Goal: Book appointment/travel/reservation

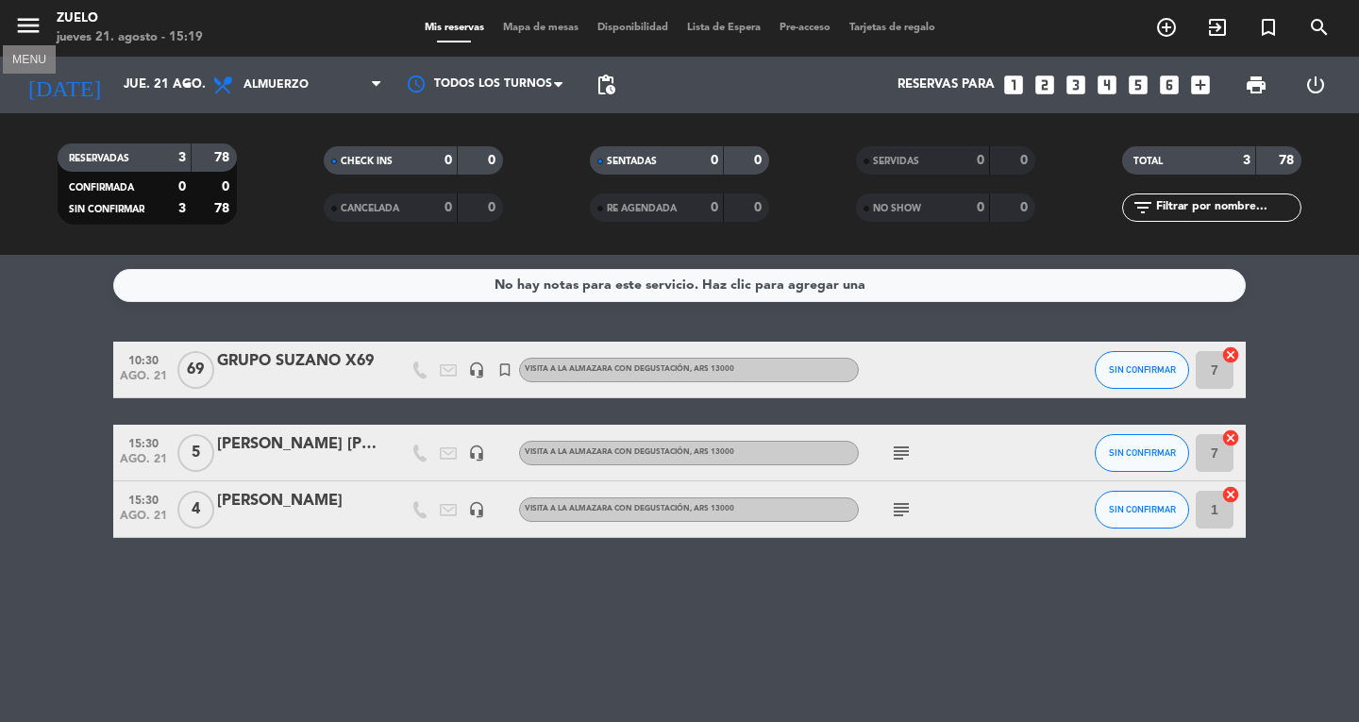
click at [31, 20] on icon "menu" at bounding box center [28, 25] width 28 height 28
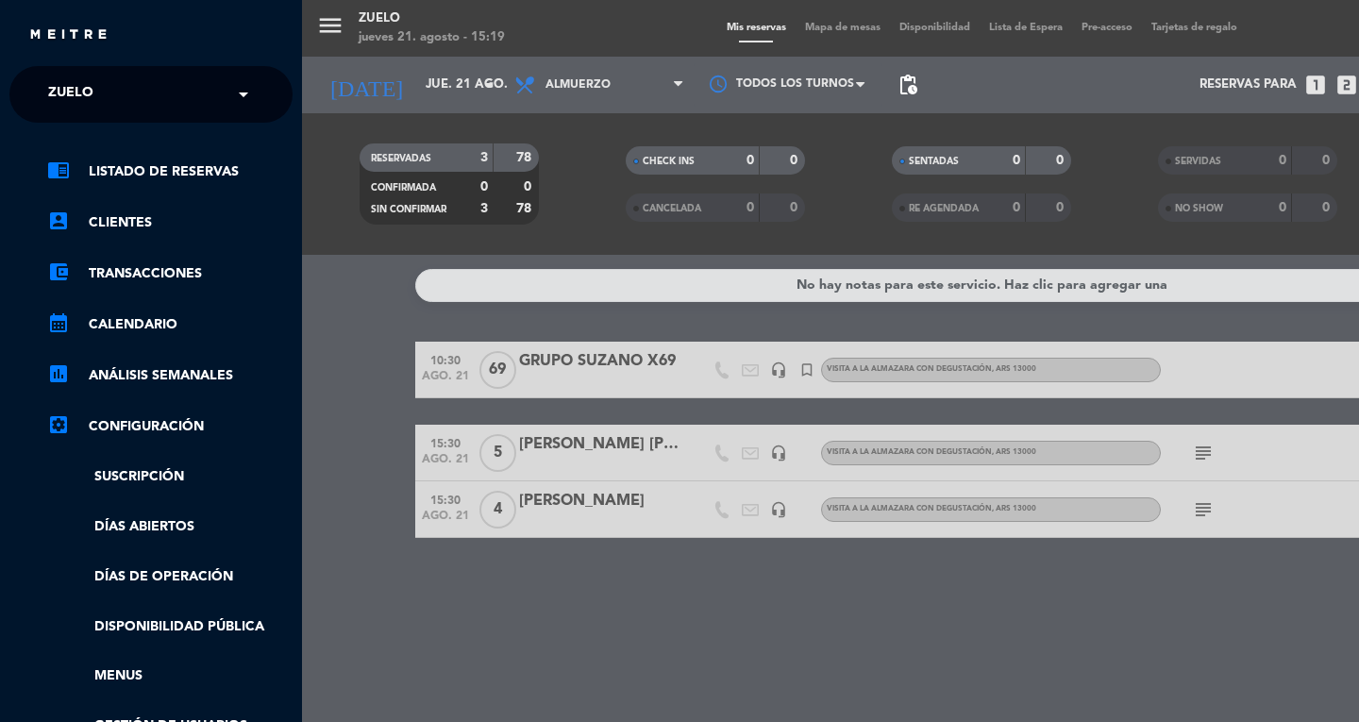
click at [294, 76] on div "× Zuelo ×" at bounding box center [151, 94] width 312 height 57
click at [314, 86] on div "menu Zuelo [DATE] 21. agosto - 15:19 Mis reservas Mapa de mesas Disponibilidad …" at bounding box center [981, 361] width 1359 height 722
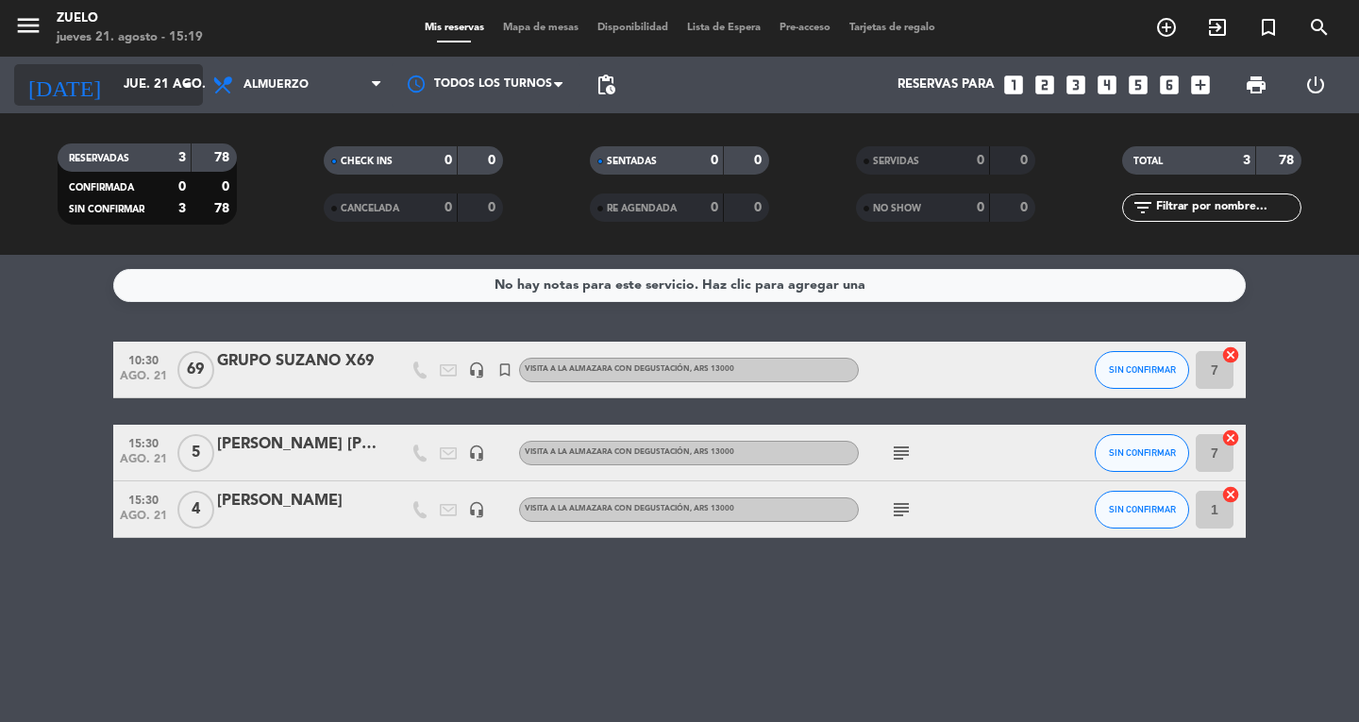
click at [177, 81] on icon "arrow_drop_down" at bounding box center [187, 85] width 23 height 23
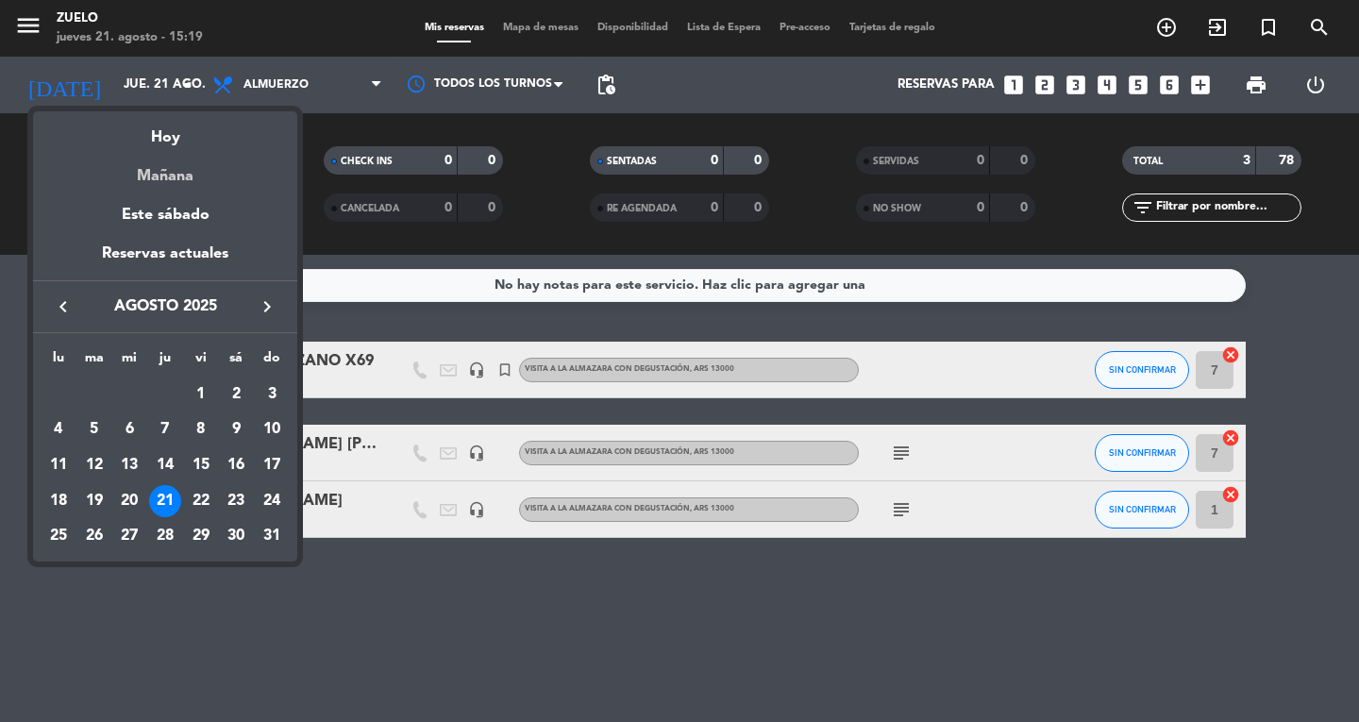
click at [186, 159] on div "Mañana" at bounding box center [165, 169] width 264 height 39
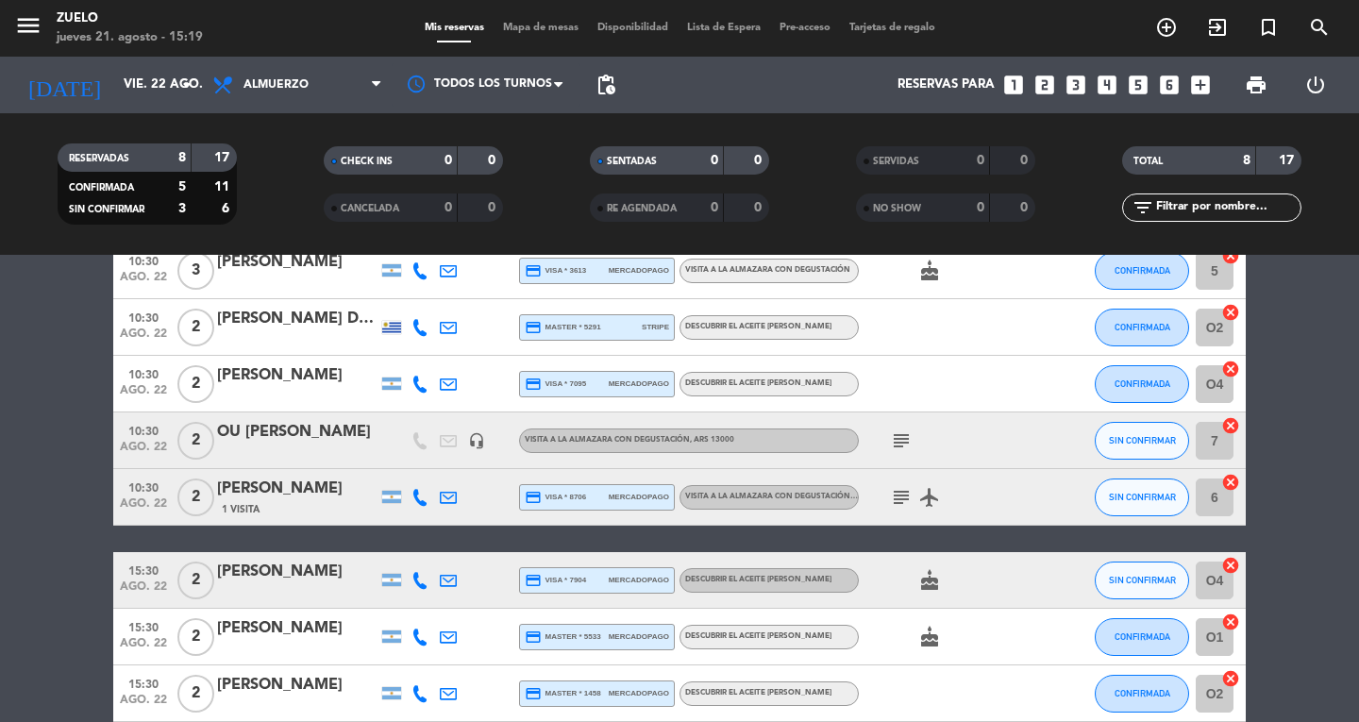
scroll to position [5, 0]
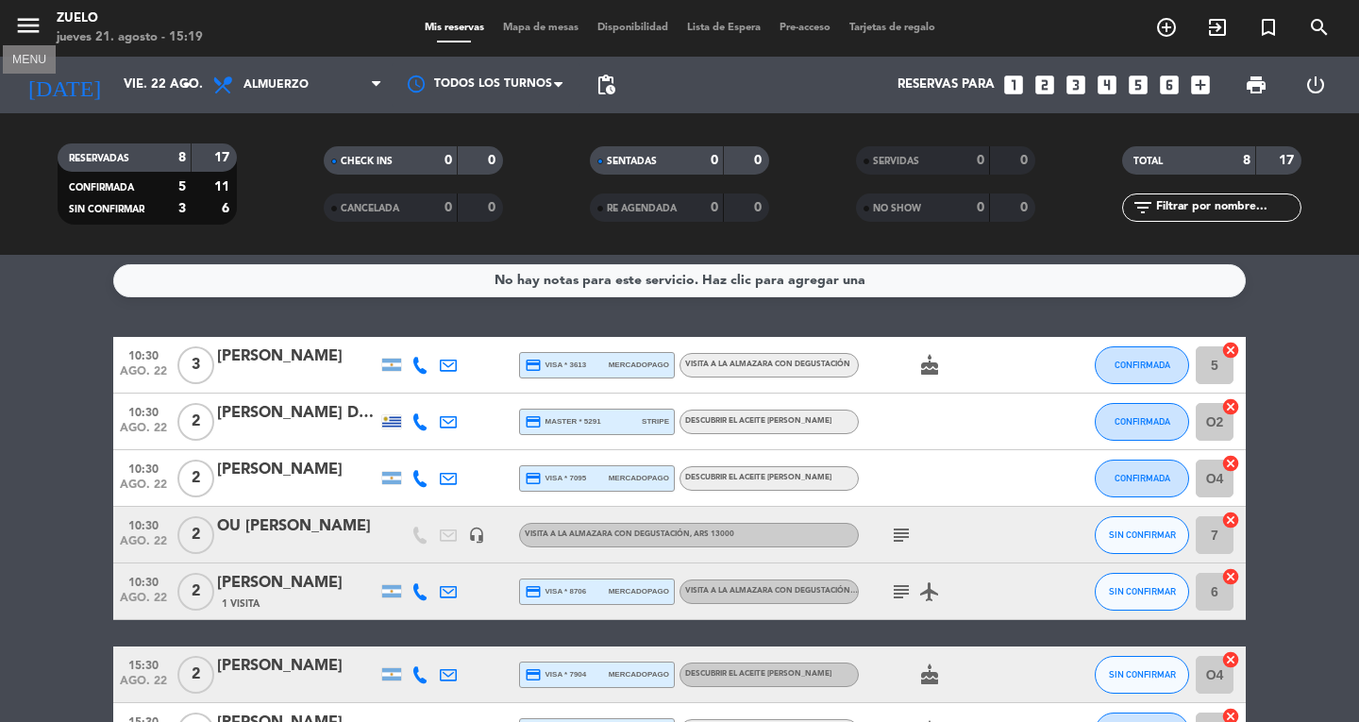
click at [28, 20] on icon "menu" at bounding box center [28, 25] width 28 height 28
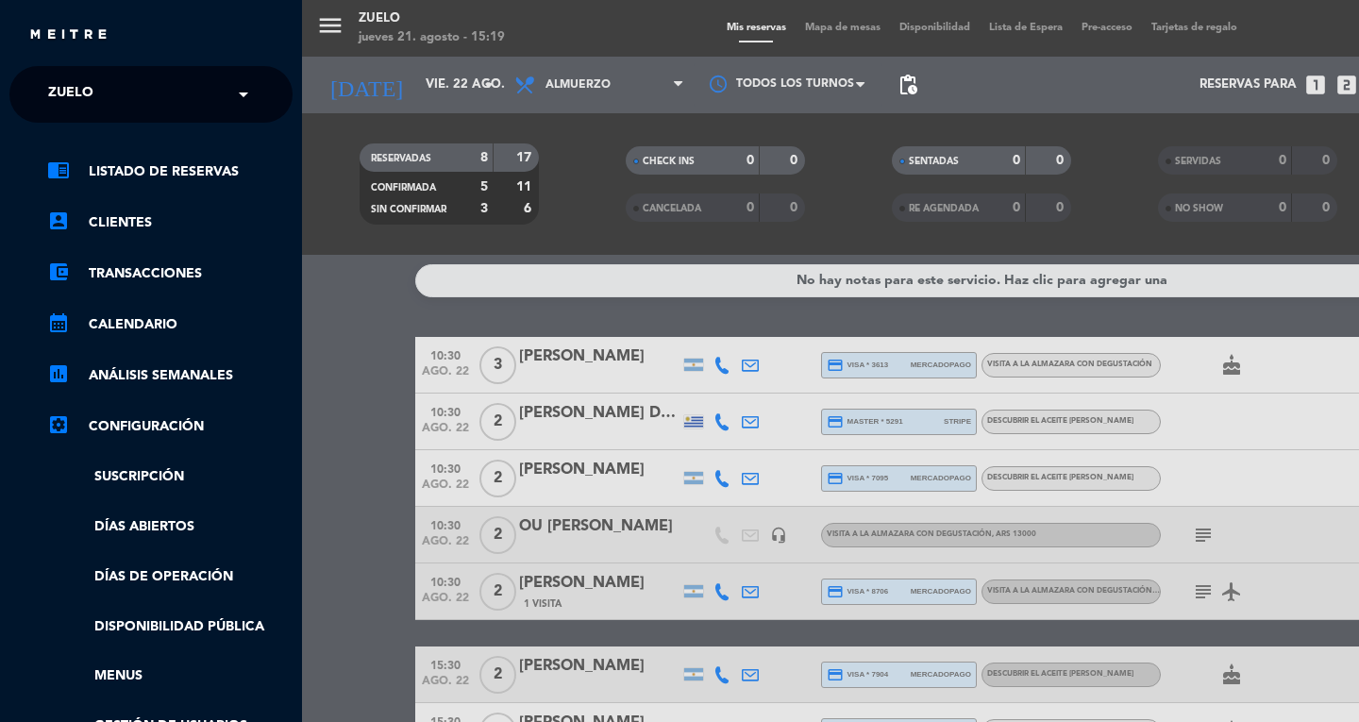
click at [101, 109] on div "× Zuelo" at bounding box center [81, 95] width 81 height 40
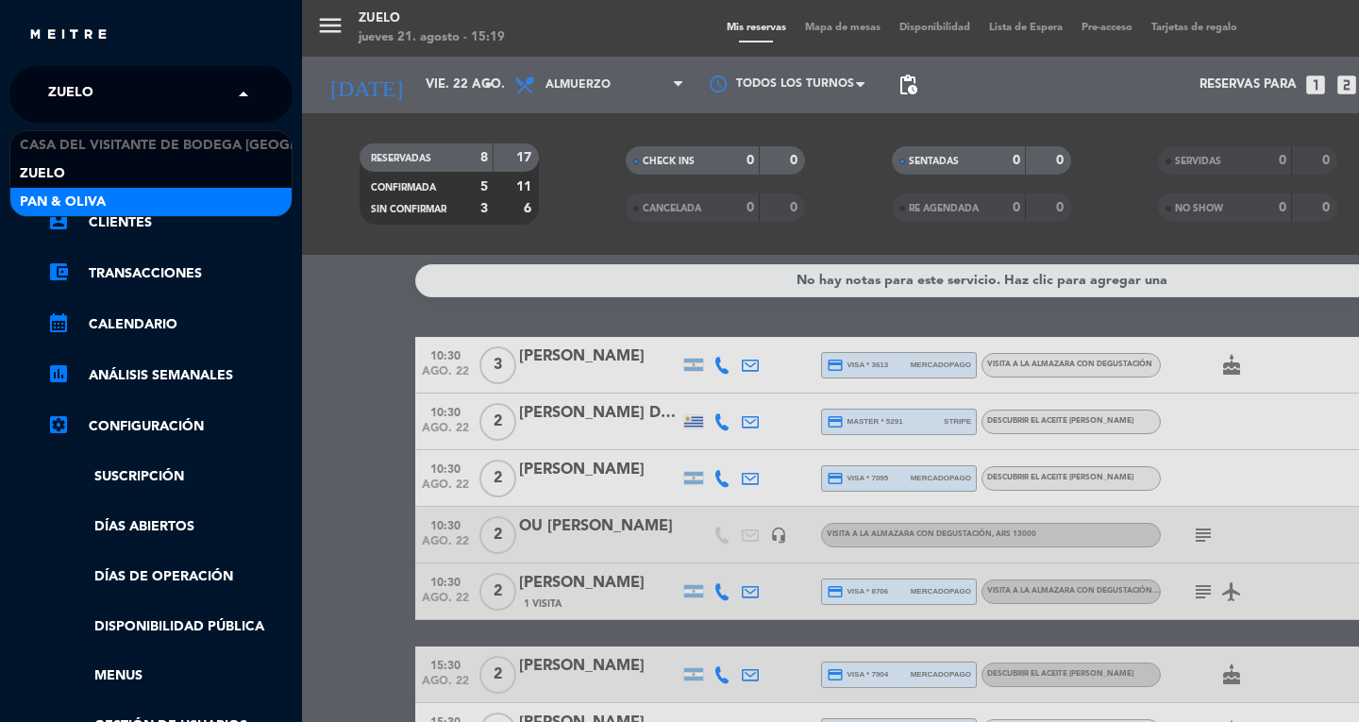
drag, startPoint x: 187, startPoint y: 208, endPoint x: 205, endPoint y: 203, distance: 18.5
click at [187, 208] on div "Pan & Oliva" at bounding box center [150, 202] width 281 height 28
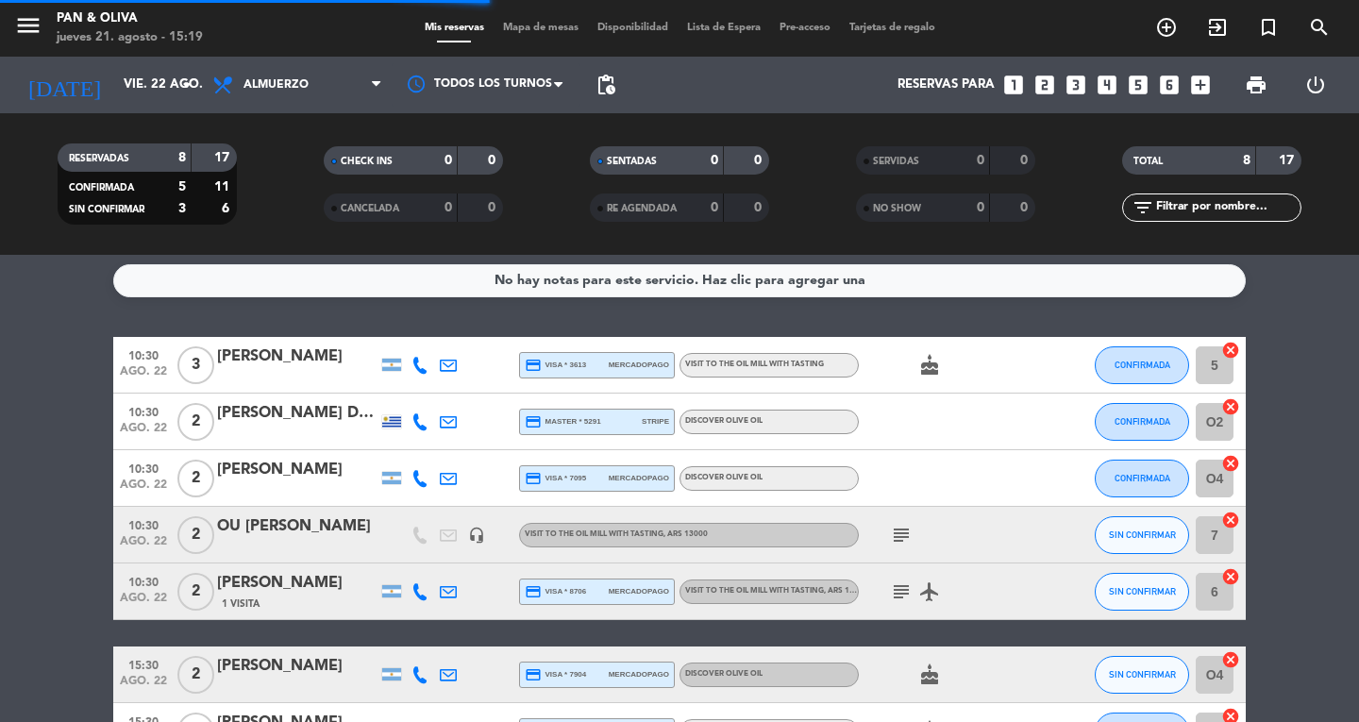
scroll to position [0, 0]
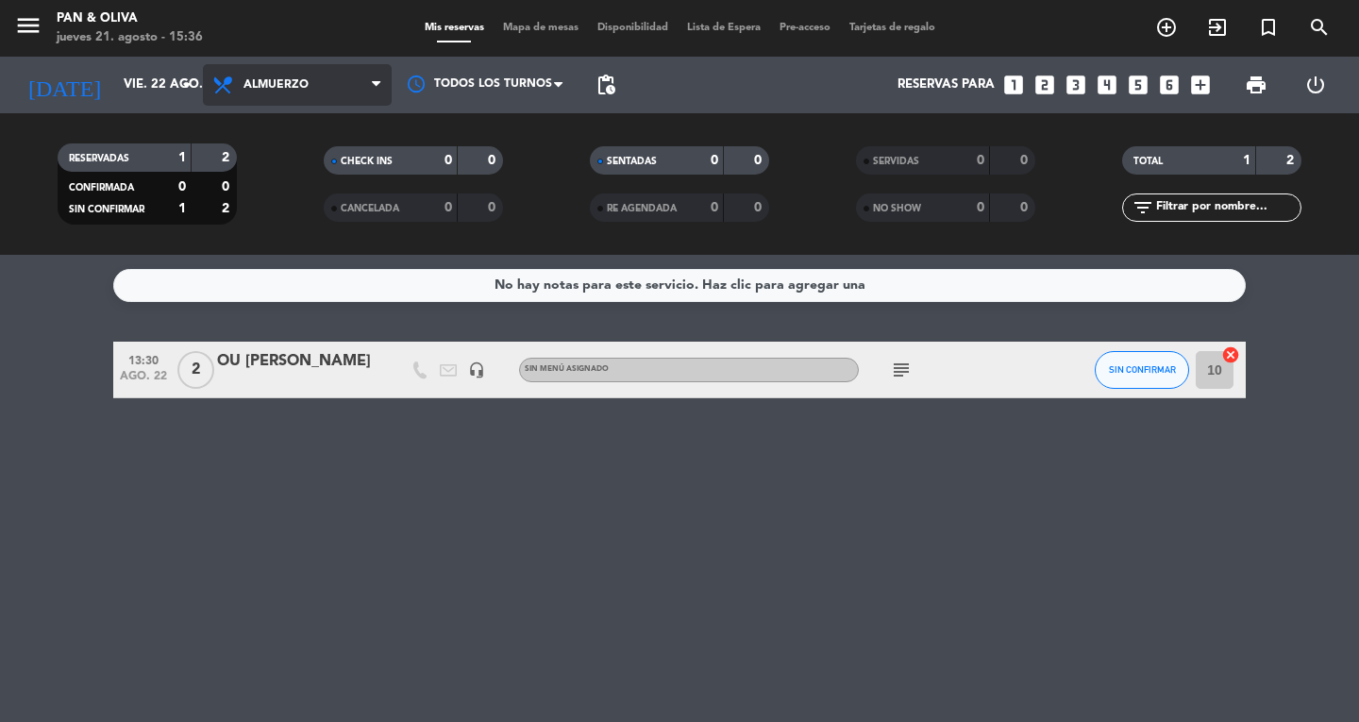
click at [268, 77] on span "Almuerzo" at bounding box center [297, 85] width 189 height 42
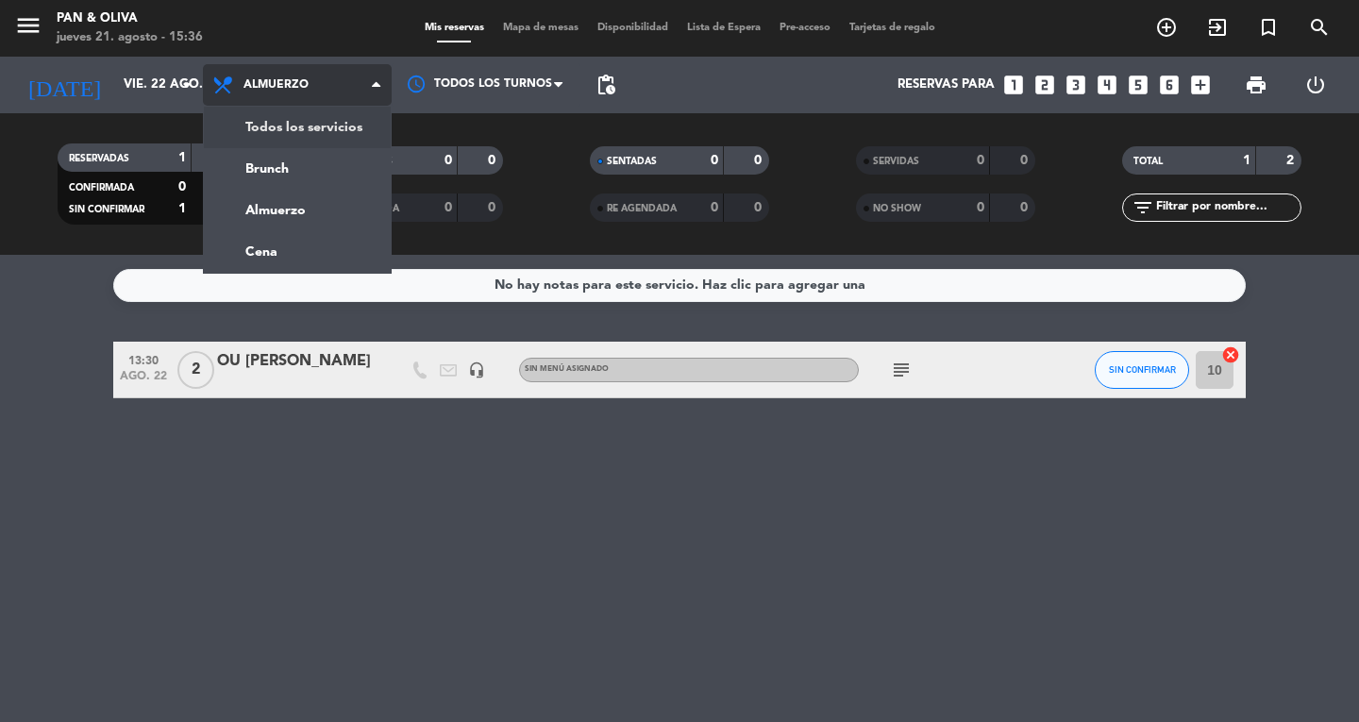
click at [287, 118] on div "menu Pan & Oliva [DATE] 21. agosto - 15:36 Mis reservas Mapa de mesas Disponibi…" at bounding box center [679, 127] width 1359 height 255
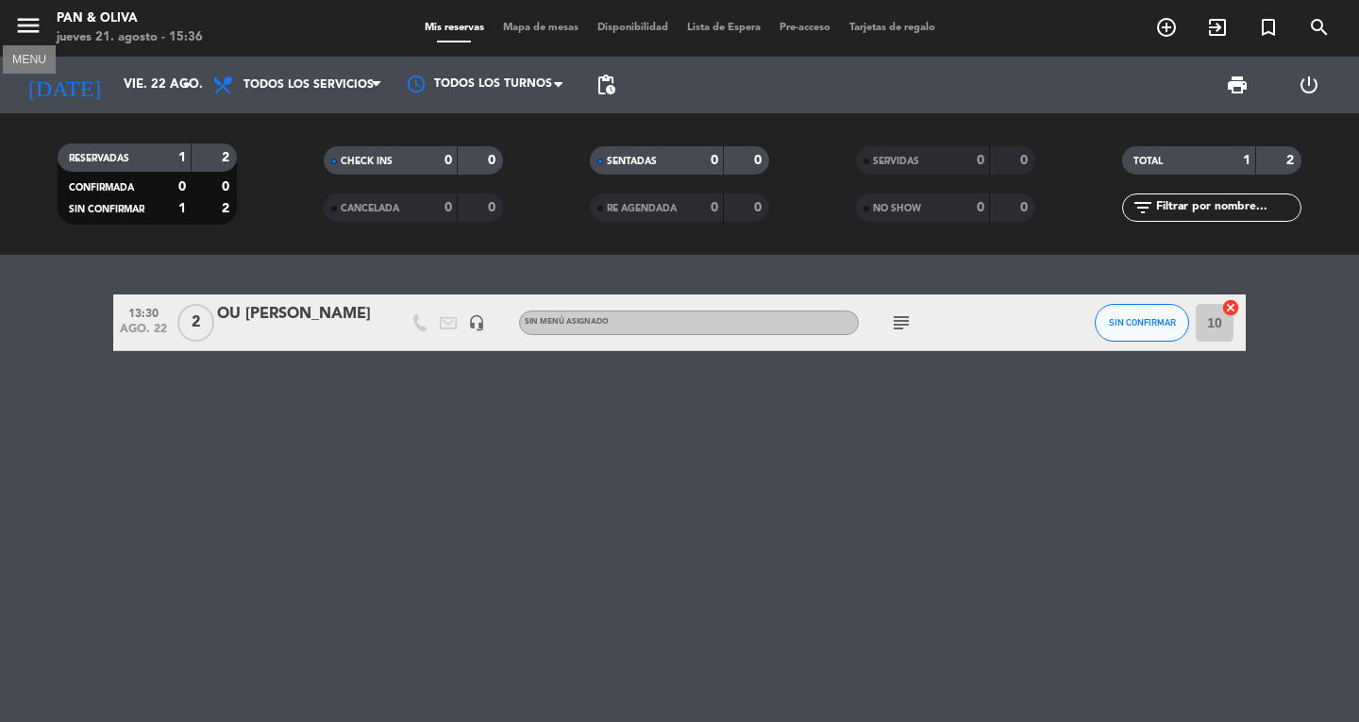
click at [25, 31] on icon "menu" at bounding box center [28, 25] width 28 height 28
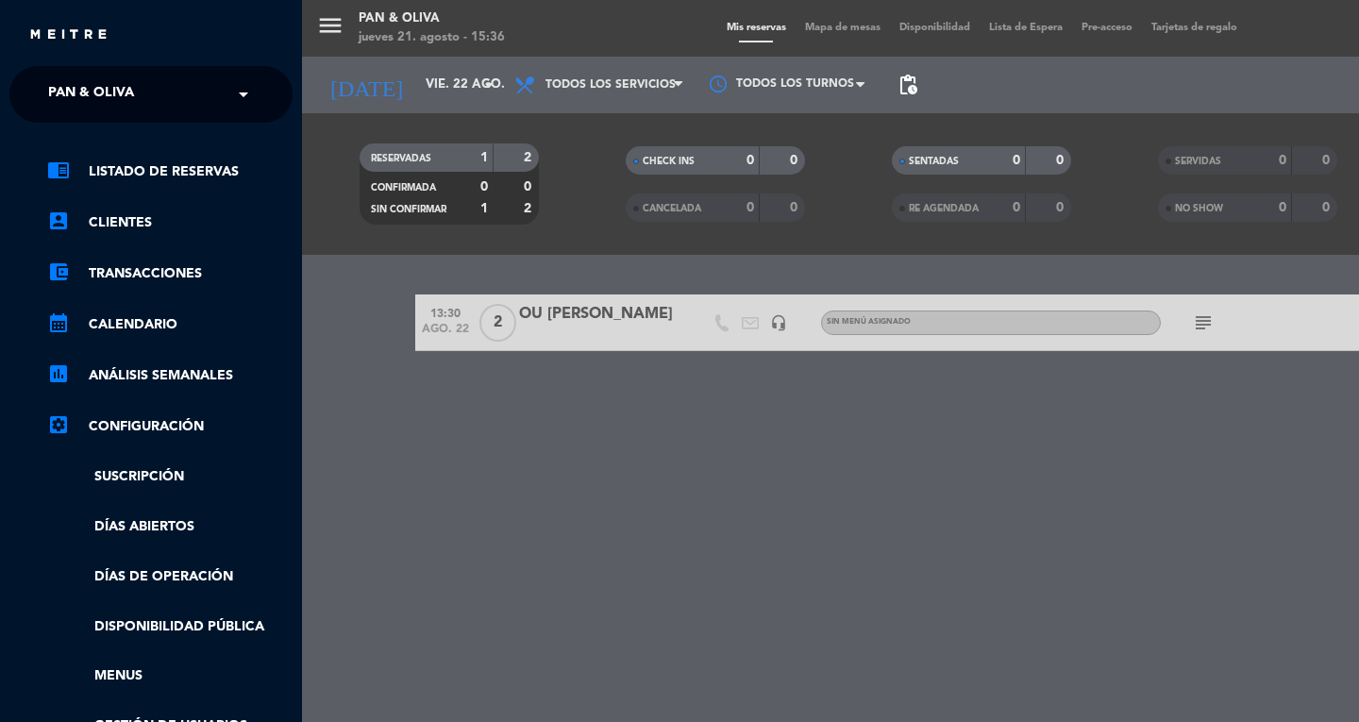
click at [116, 97] on span "Pan & Oliva" at bounding box center [91, 95] width 86 height 40
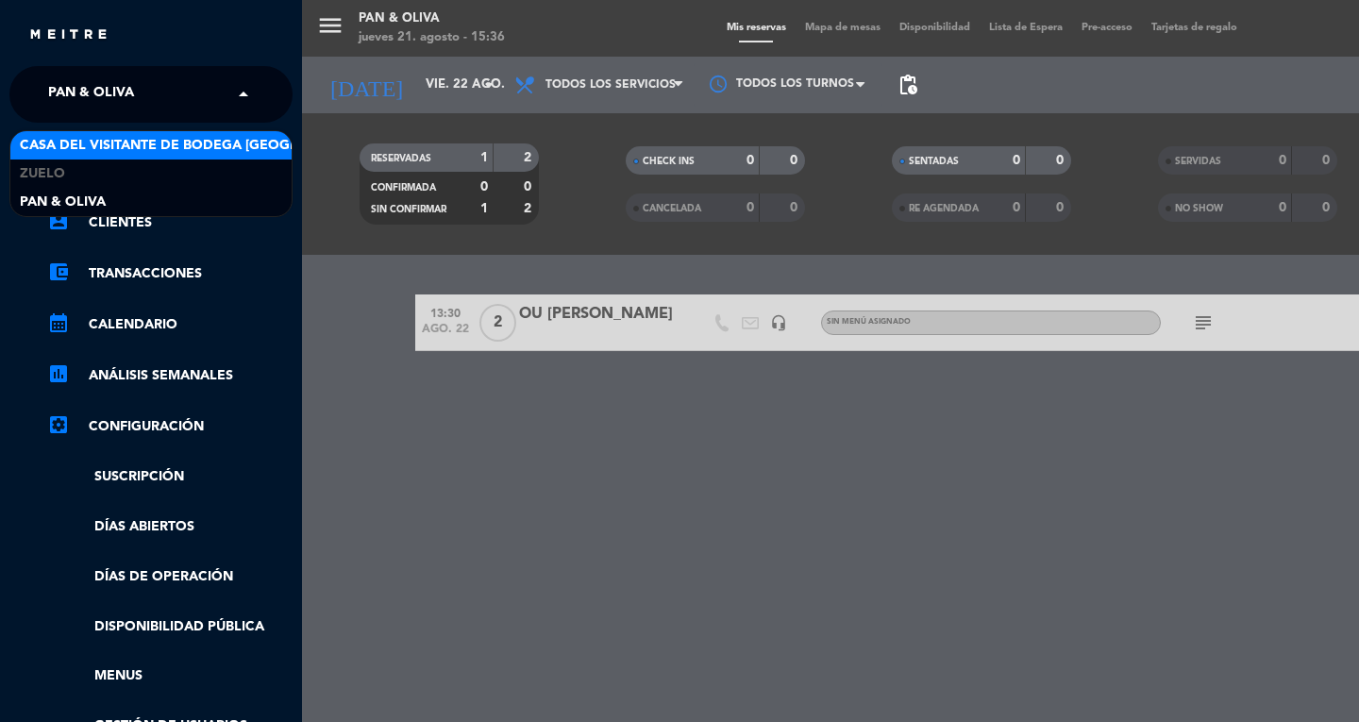
click at [194, 140] on span "Casa del Visitante de Bodega [GEOGRAPHIC_DATA][PERSON_NAME]" at bounding box center [257, 146] width 475 height 22
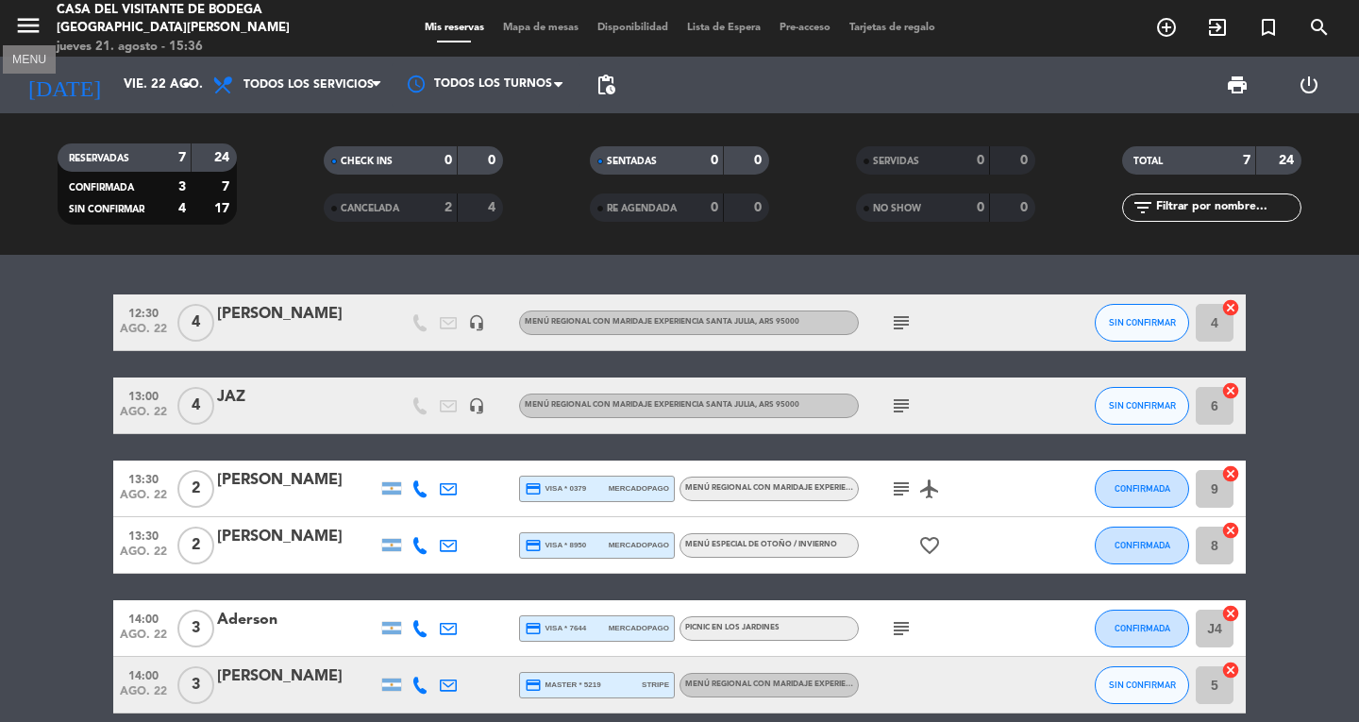
click at [28, 30] on icon "menu" at bounding box center [28, 25] width 28 height 28
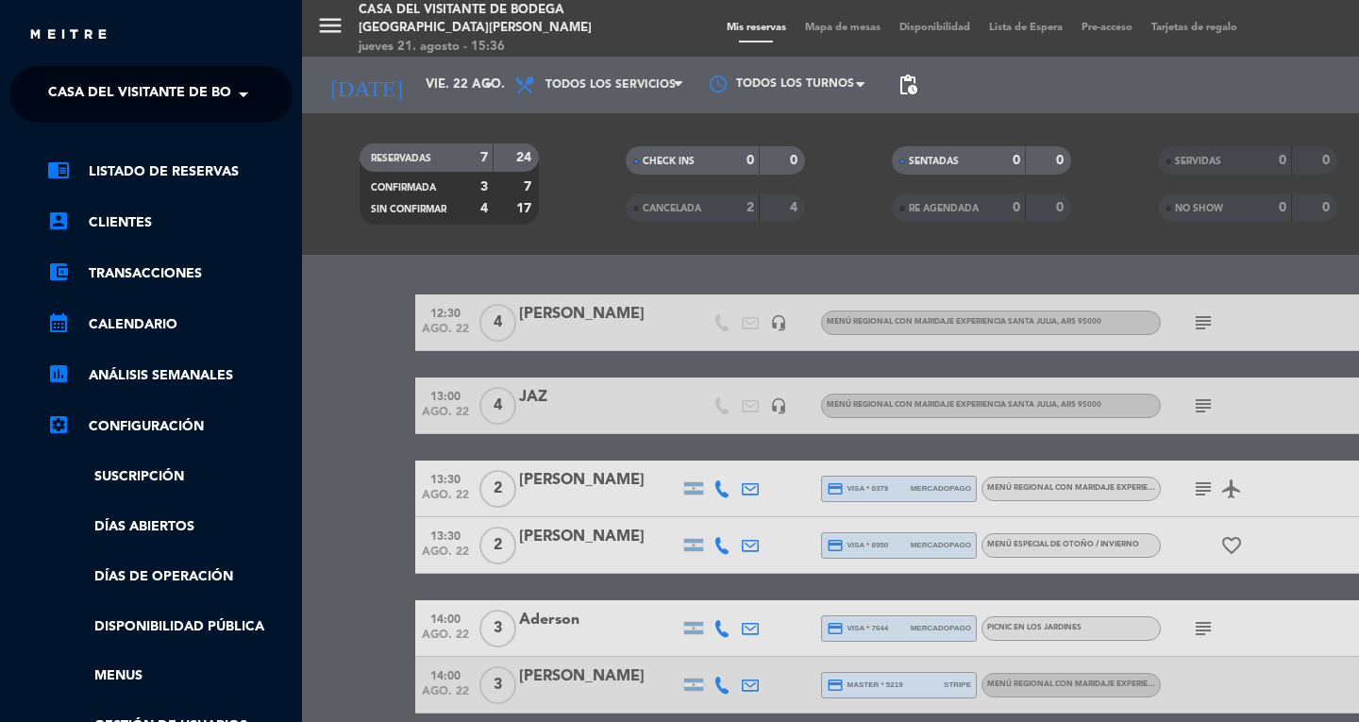
click at [139, 93] on span "Casa del Visitante de Bodega [GEOGRAPHIC_DATA][PERSON_NAME]" at bounding box center [285, 95] width 475 height 40
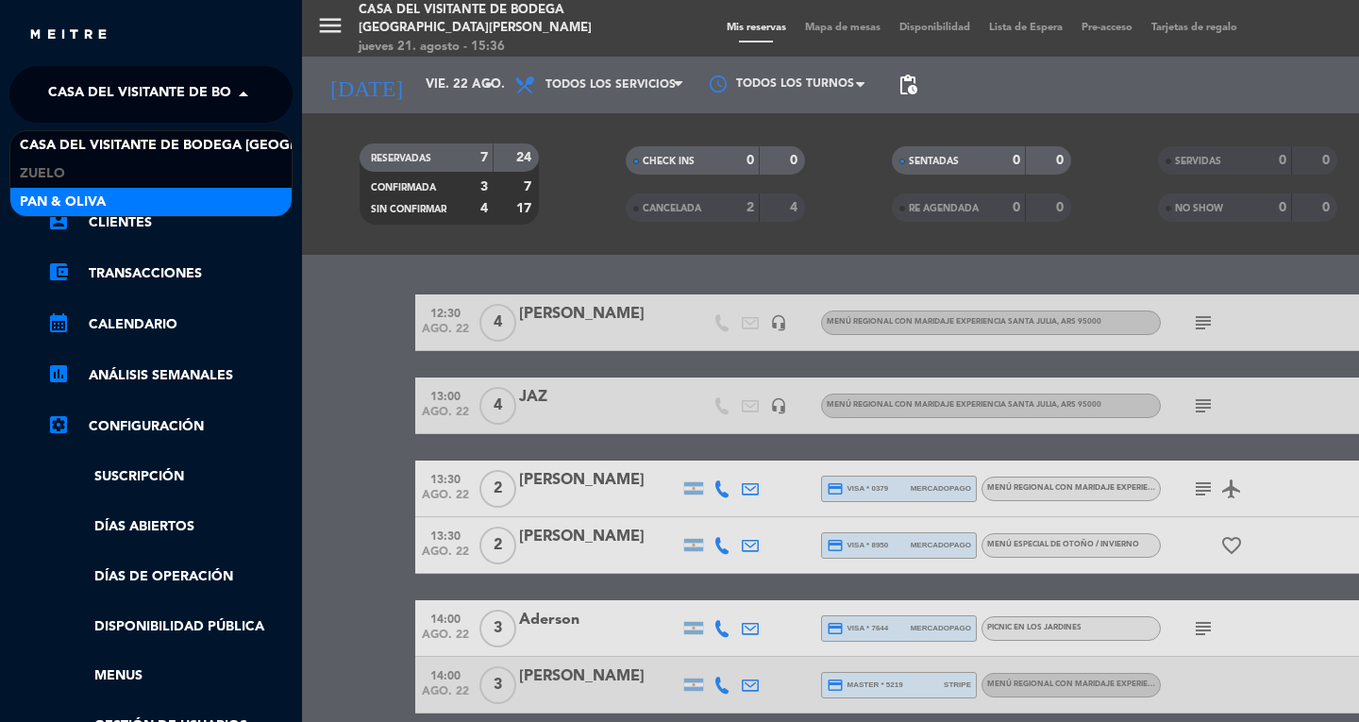
click at [202, 195] on div "Pan & Oliva" at bounding box center [150, 202] width 281 height 28
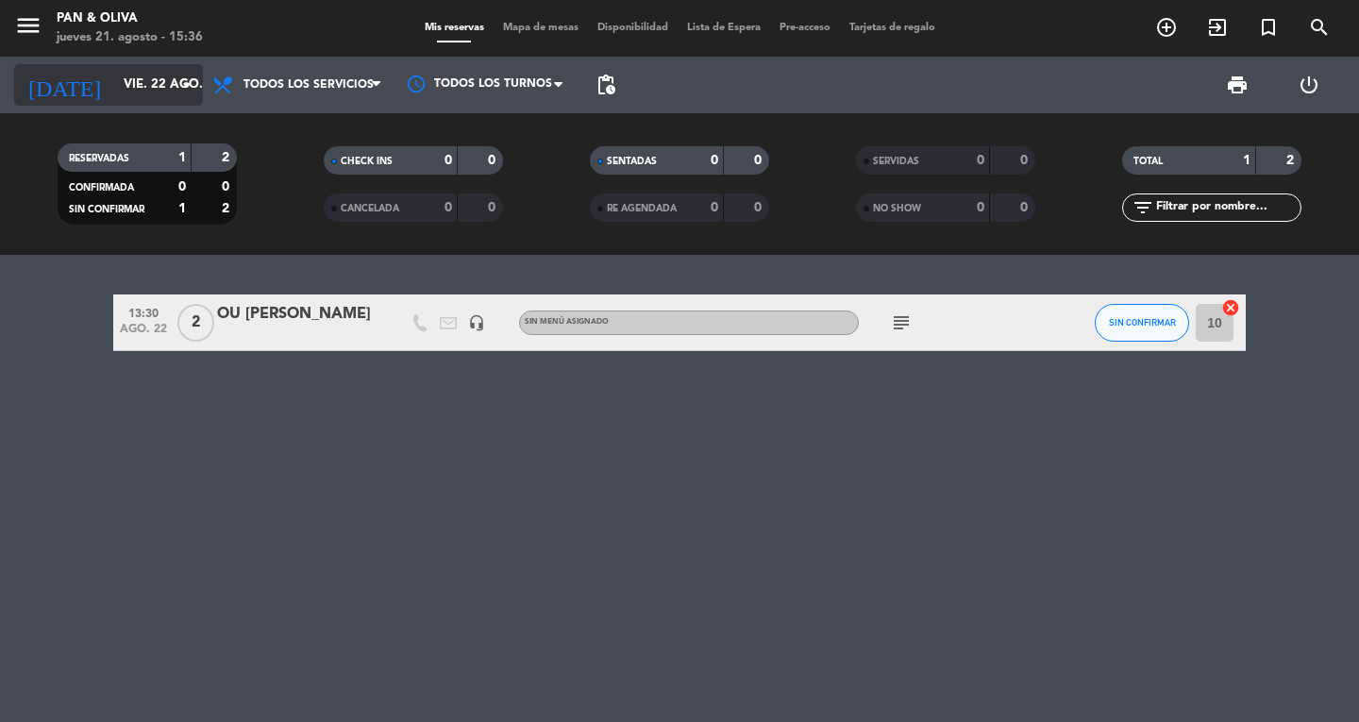
click at [114, 97] on input "vie. 22 ago." at bounding box center [197, 85] width 166 height 34
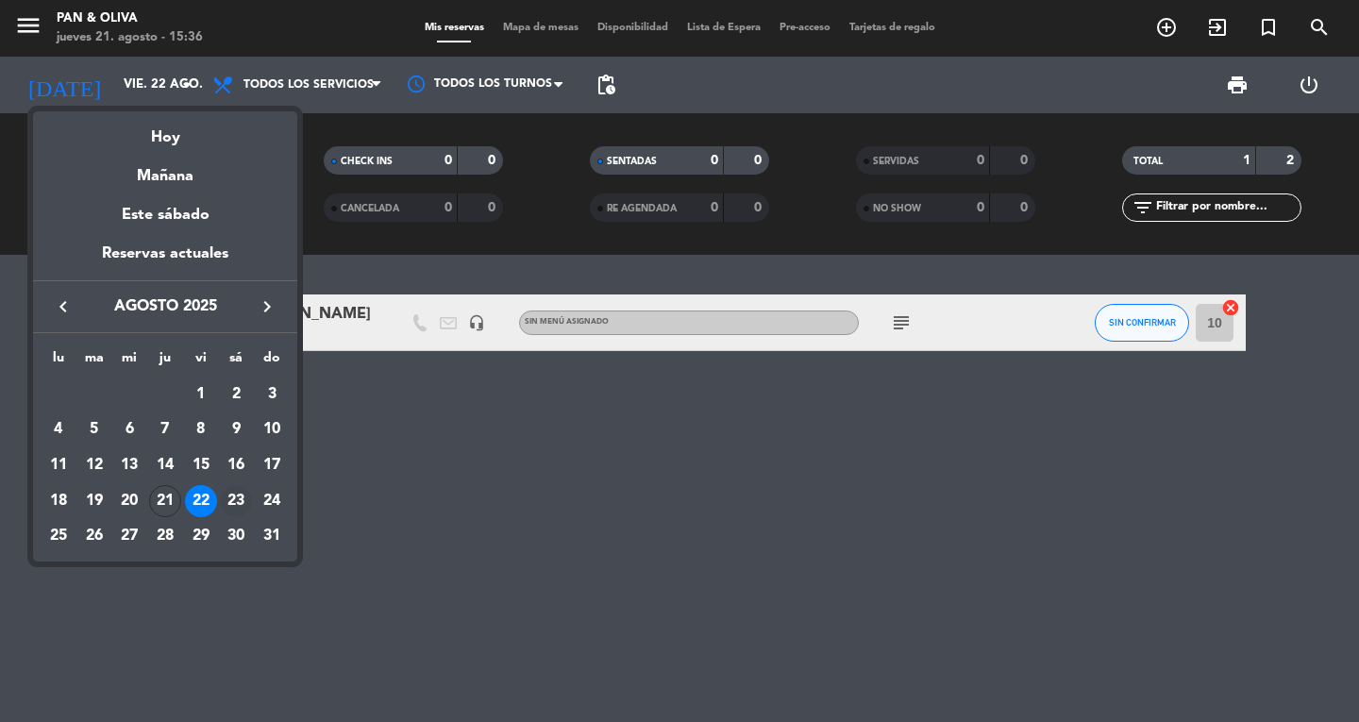
click at [239, 488] on div "23" at bounding box center [236, 501] width 32 height 32
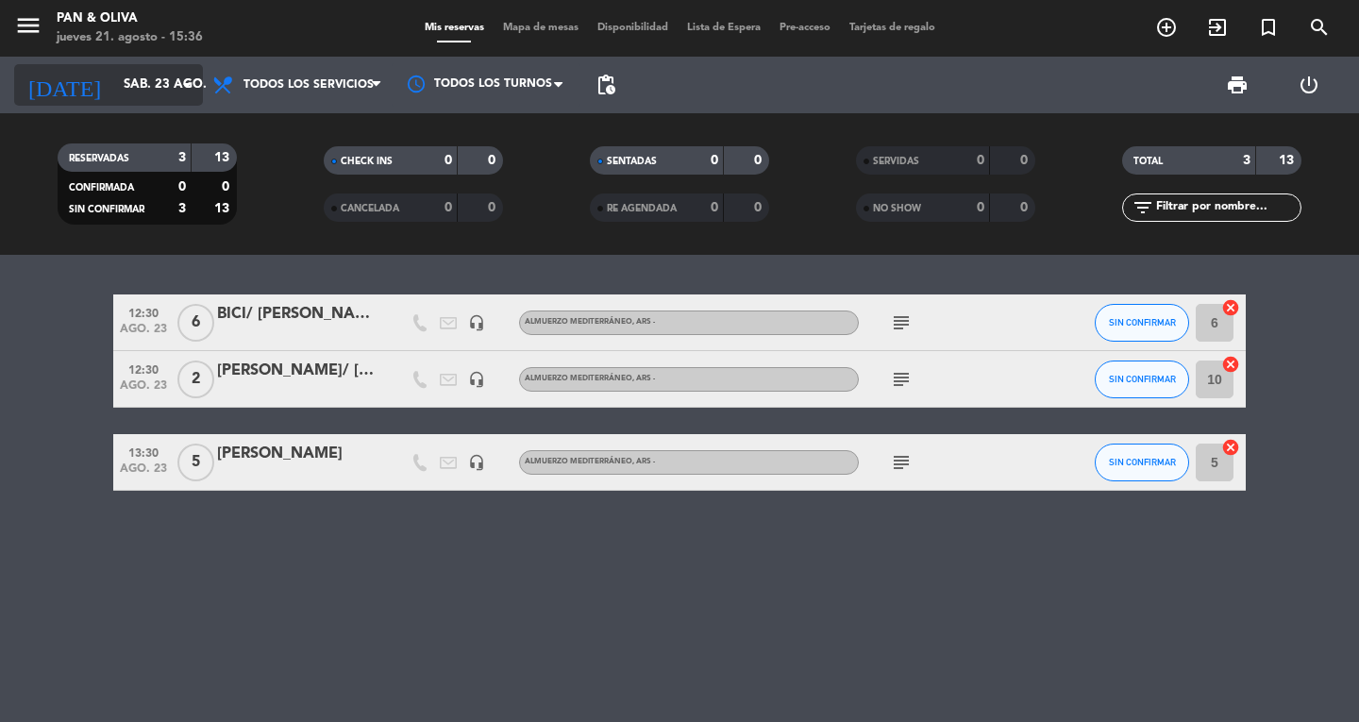
click at [126, 95] on input "sáb. 23 ago." at bounding box center [197, 85] width 166 height 34
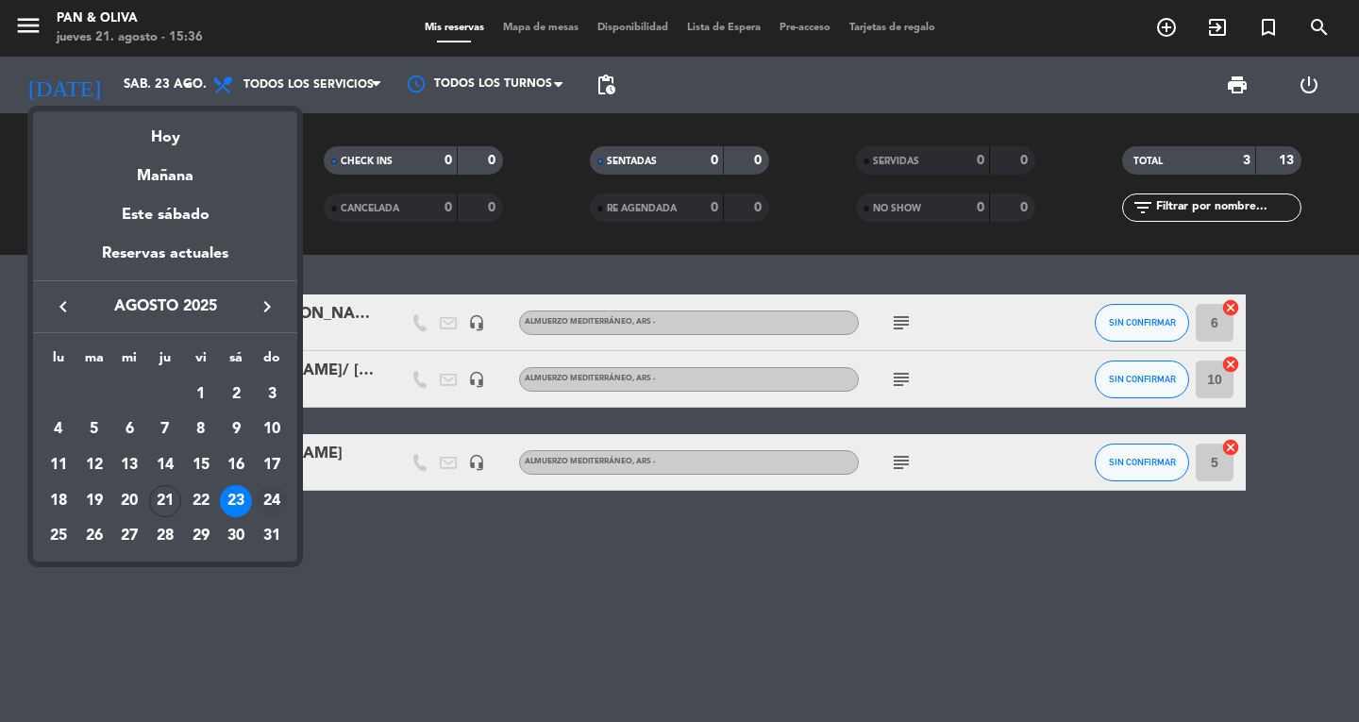
click at [269, 502] on div "24" at bounding box center [272, 501] width 32 height 32
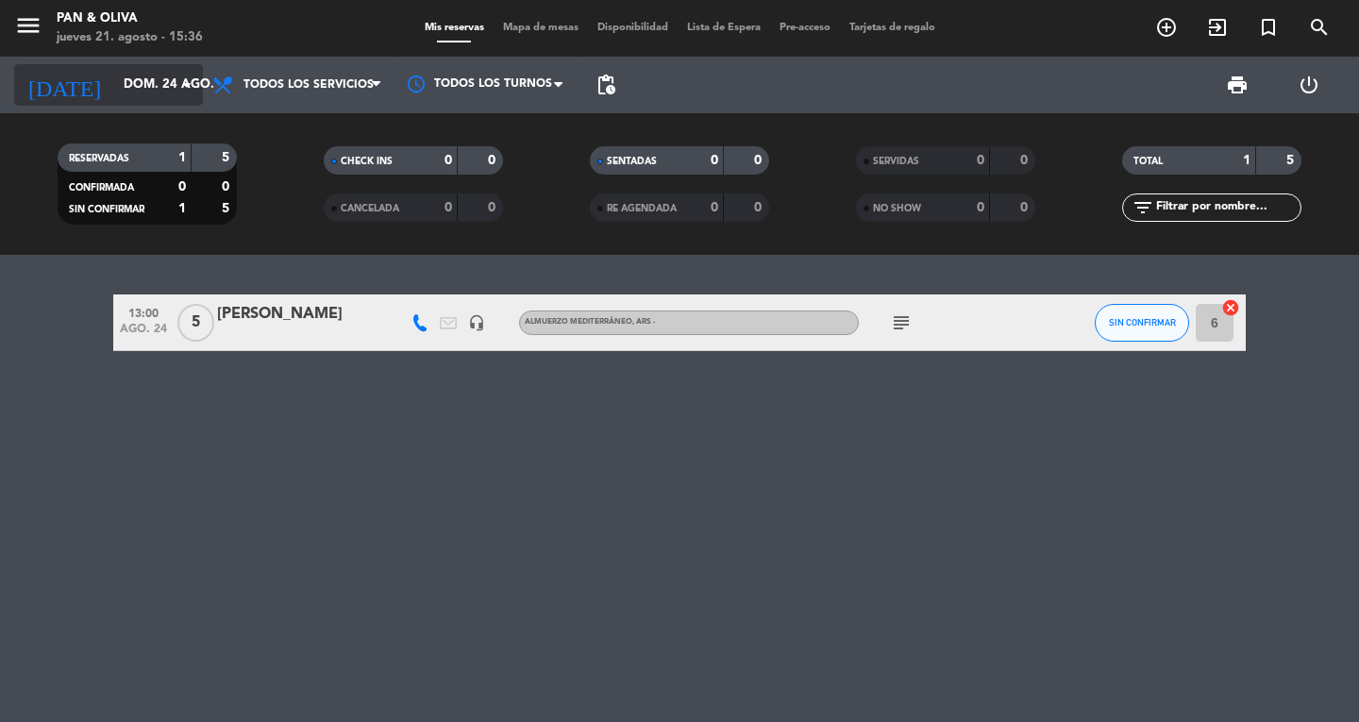
click at [131, 81] on input "dom. 24 ago." at bounding box center [197, 85] width 166 height 34
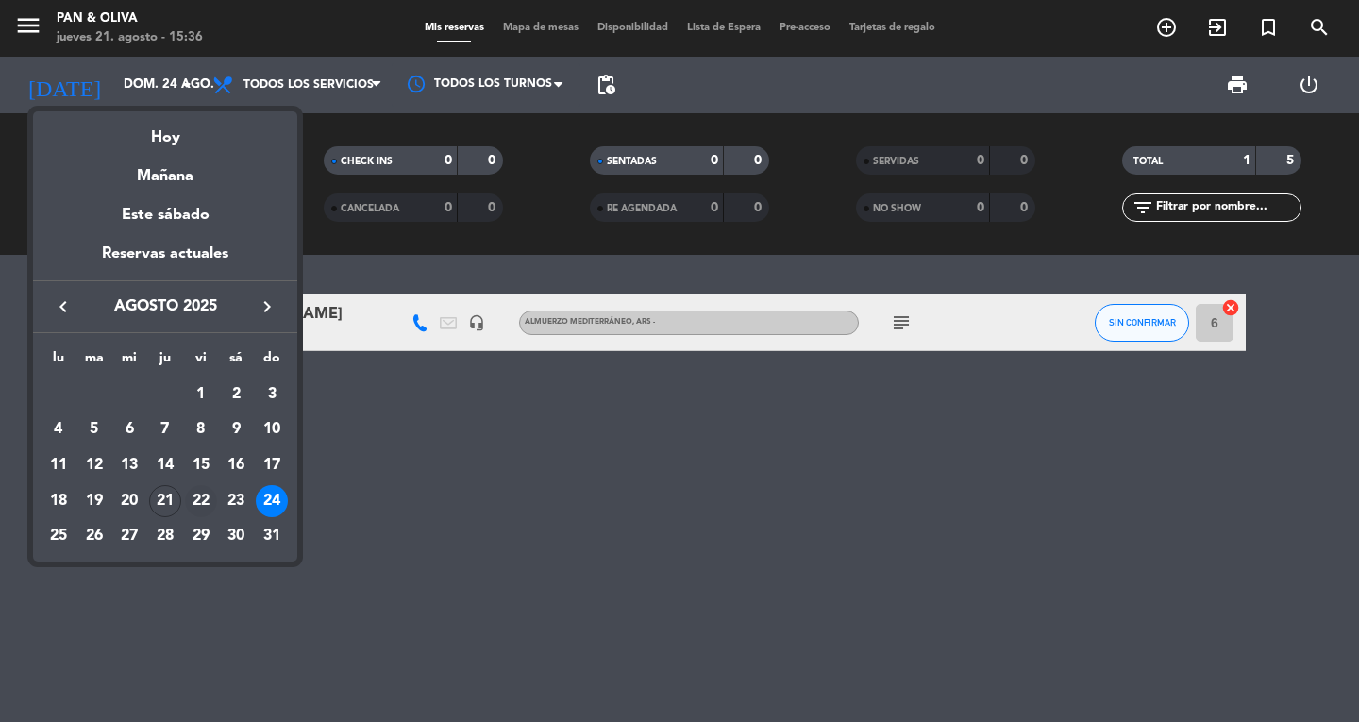
click at [209, 505] on div "22" at bounding box center [201, 501] width 32 height 32
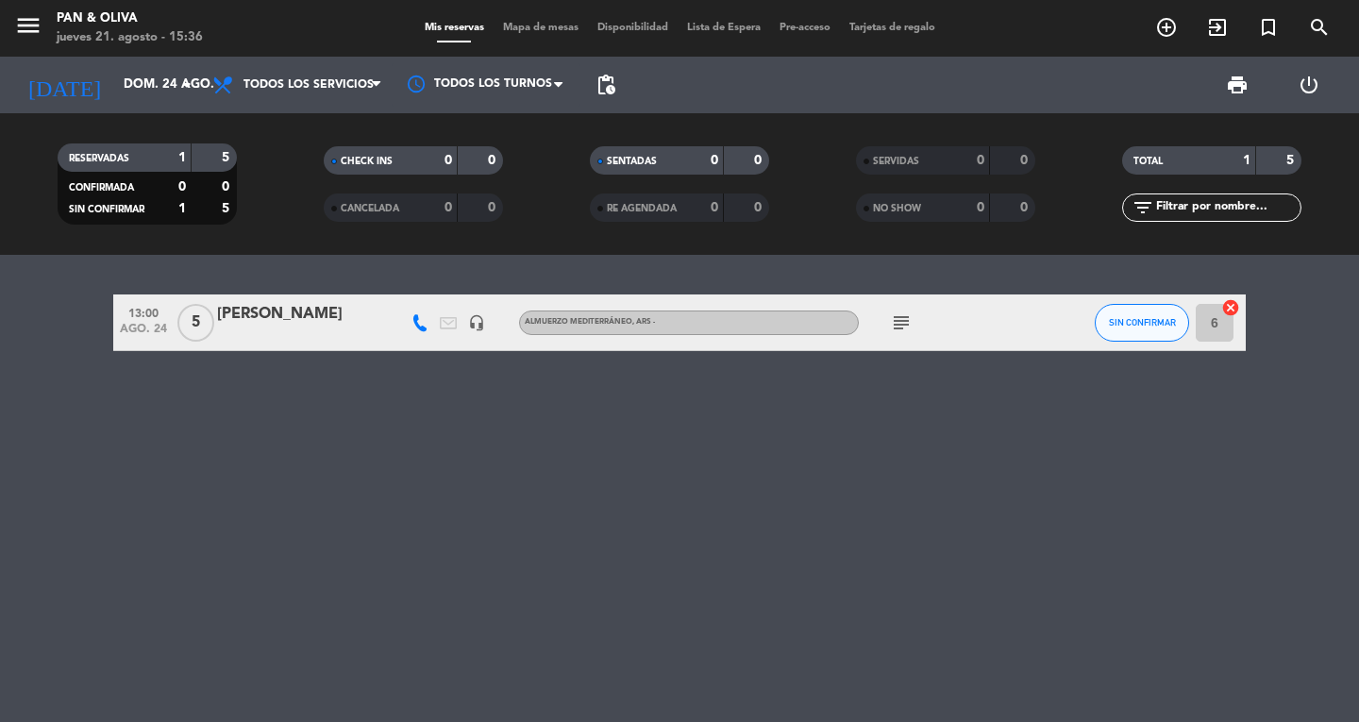
type input "vie. 22 ago."
click at [911, 315] on icon "subject" at bounding box center [901, 323] width 23 height 23
